Goal: Information Seeking & Learning: Learn about a topic

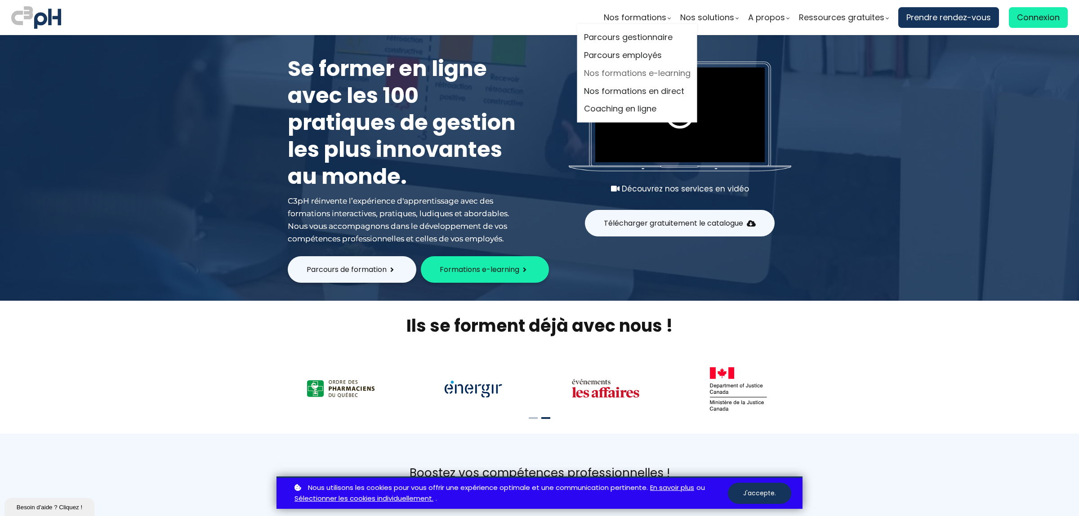
click at [604, 74] on link "Nos formations e-learning" at bounding box center [637, 73] width 107 height 13
